Goal: Transaction & Acquisition: Subscribe to service/newsletter

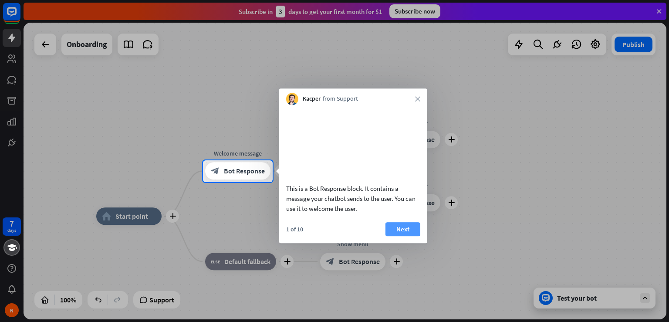
click at [403, 236] on button "Next" at bounding box center [402, 229] width 35 height 14
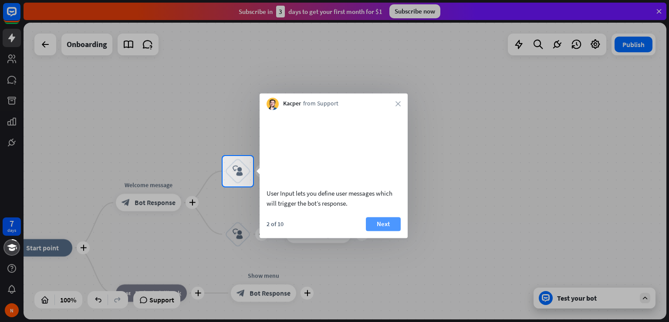
click at [380, 231] on button "Next" at bounding box center [383, 224] width 35 height 14
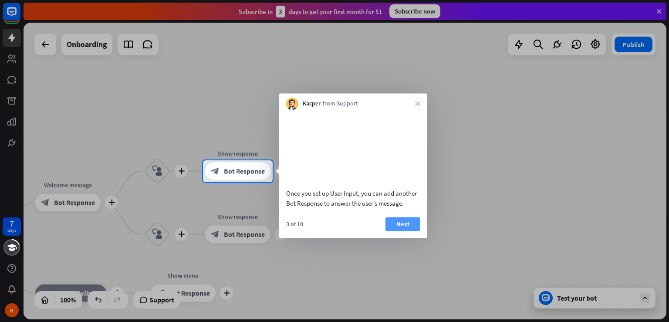
click at [393, 231] on button "Next" at bounding box center [402, 224] width 35 height 14
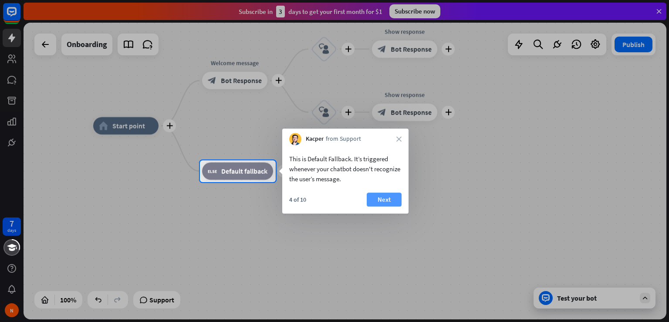
click at [384, 193] on button "Next" at bounding box center [384, 199] width 35 height 14
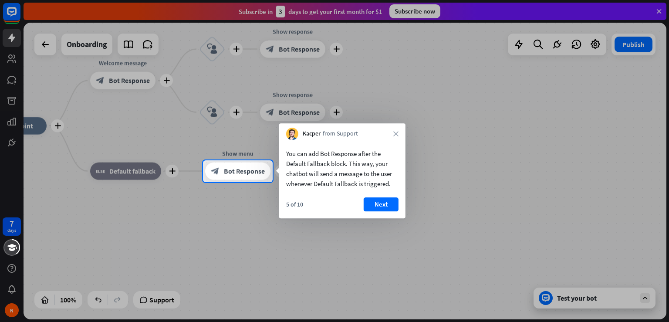
click at [398, 131] on div "Kacper from Support close" at bounding box center [342, 131] width 126 height 17
click at [396, 131] on div "Kacper from Support close" at bounding box center [342, 131] width 126 height 17
click at [567, 299] on div at bounding box center [334, 252] width 669 height 140
click at [379, 206] on button "Next" at bounding box center [381, 204] width 35 height 14
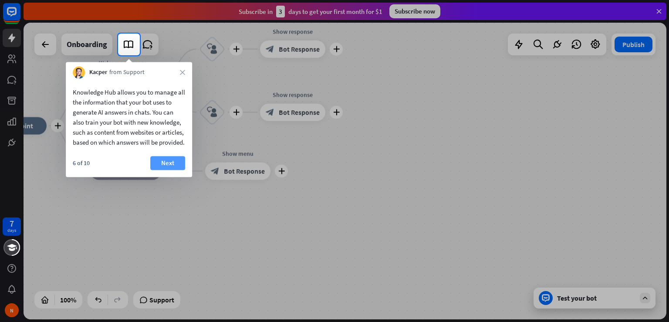
click at [166, 170] on button "Next" at bounding box center [167, 163] width 35 height 14
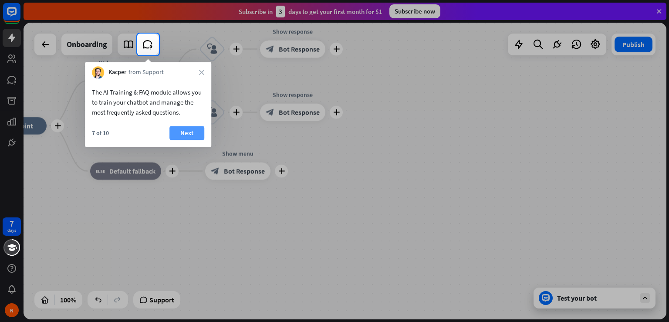
click at [182, 137] on button "Next" at bounding box center [186, 133] width 35 height 14
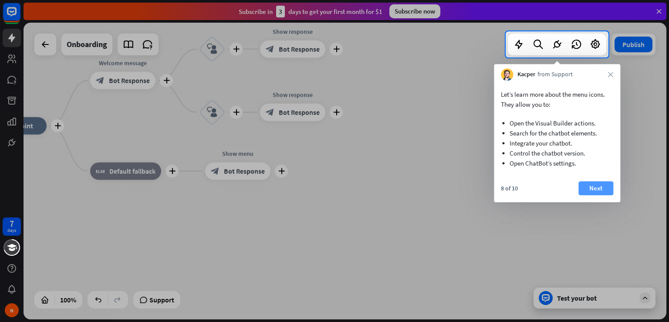
click at [600, 191] on button "Next" at bounding box center [595, 188] width 35 height 14
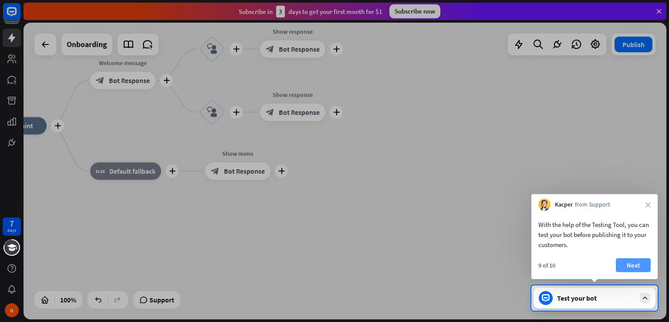
click at [630, 268] on button "Next" at bounding box center [633, 265] width 35 height 14
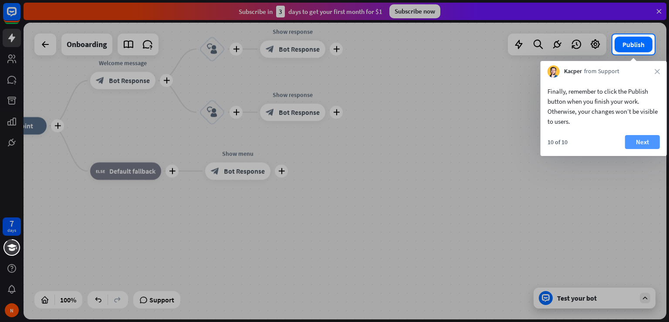
click at [643, 137] on button "Next" at bounding box center [642, 142] width 35 height 14
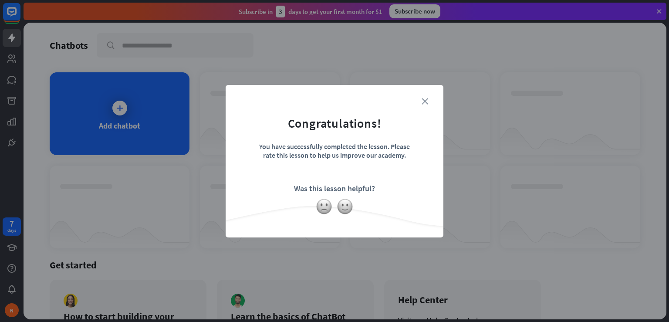
click at [428, 100] on icon "close" at bounding box center [425, 101] width 7 height 7
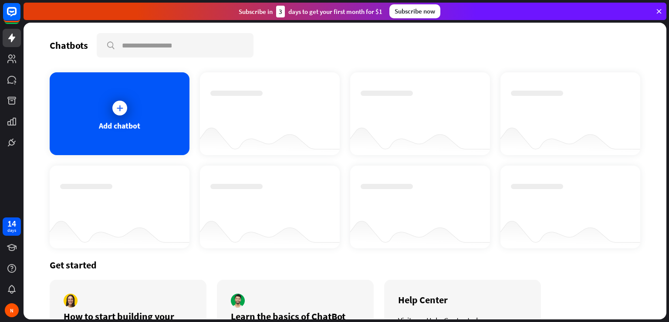
click at [418, 13] on div "Subscribe now" at bounding box center [414, 11] width 51 height 14
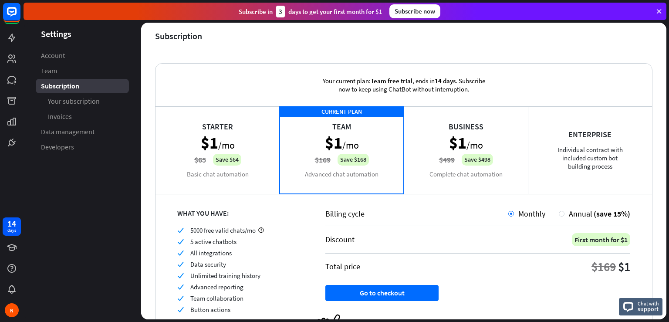
scroll to position [46, 0]
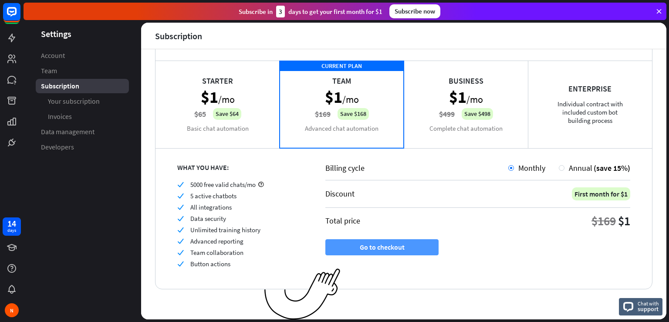
click at [405, 243] on button "Go to checkout" at bounding box center [381, 247] width 113 height 16
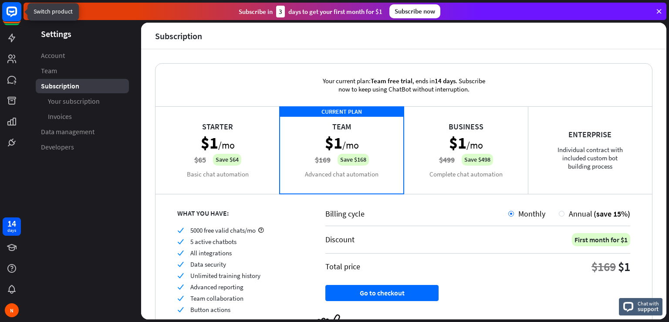
click at [16, 17] on rect at bounding box center [11, 11] width 19 height 19
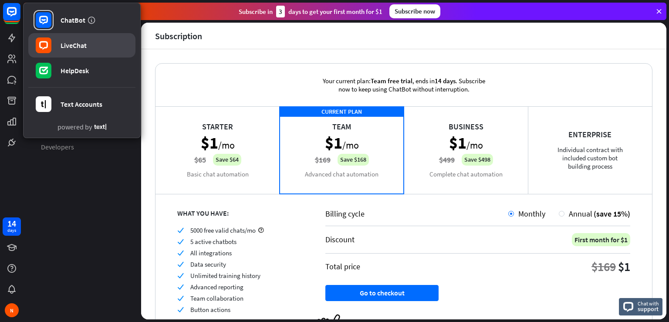
click at [65, 34] on link "LiveChat" at bounding box center [81, 45] width 107 height 24
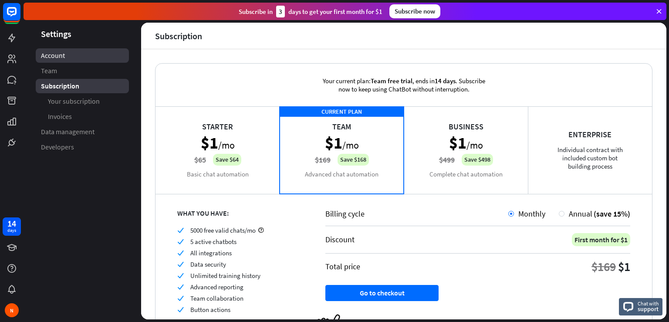
click at [66, 54] on link "Account" at bounding box center [82, 55] width 93 height 14
